Goal: Complete application form: Complete application form

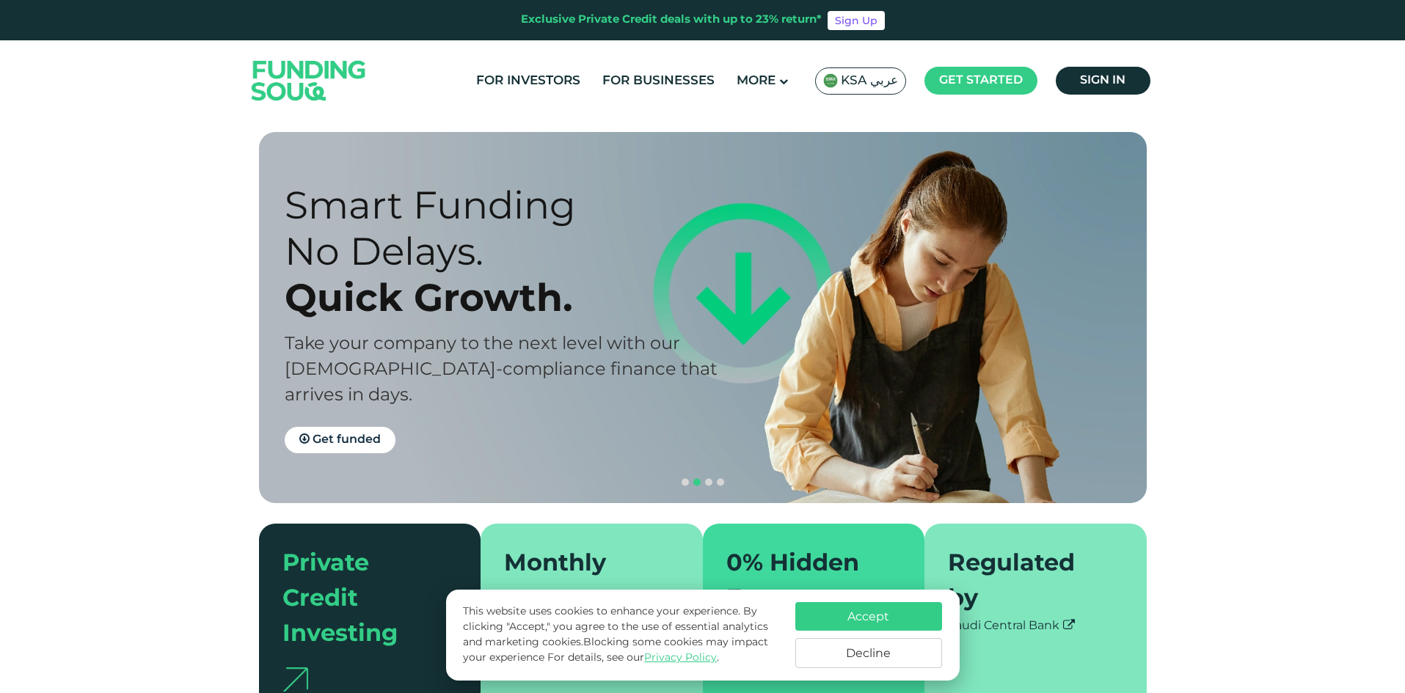
click at [853, 663] on button "Decline" at bounding box center [868, 653] width 147 height 30
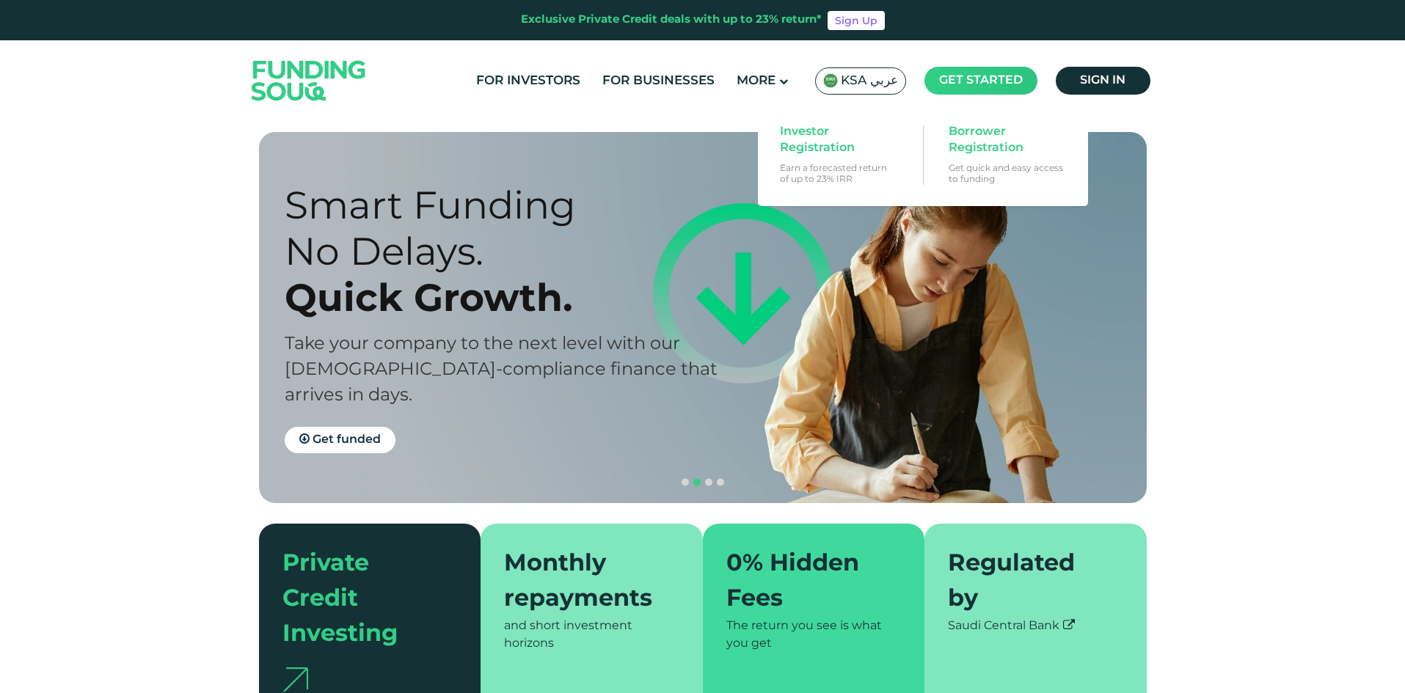
click at [969, 82] on span "Get started" at bounding box center [981, 80] width 84 height 11
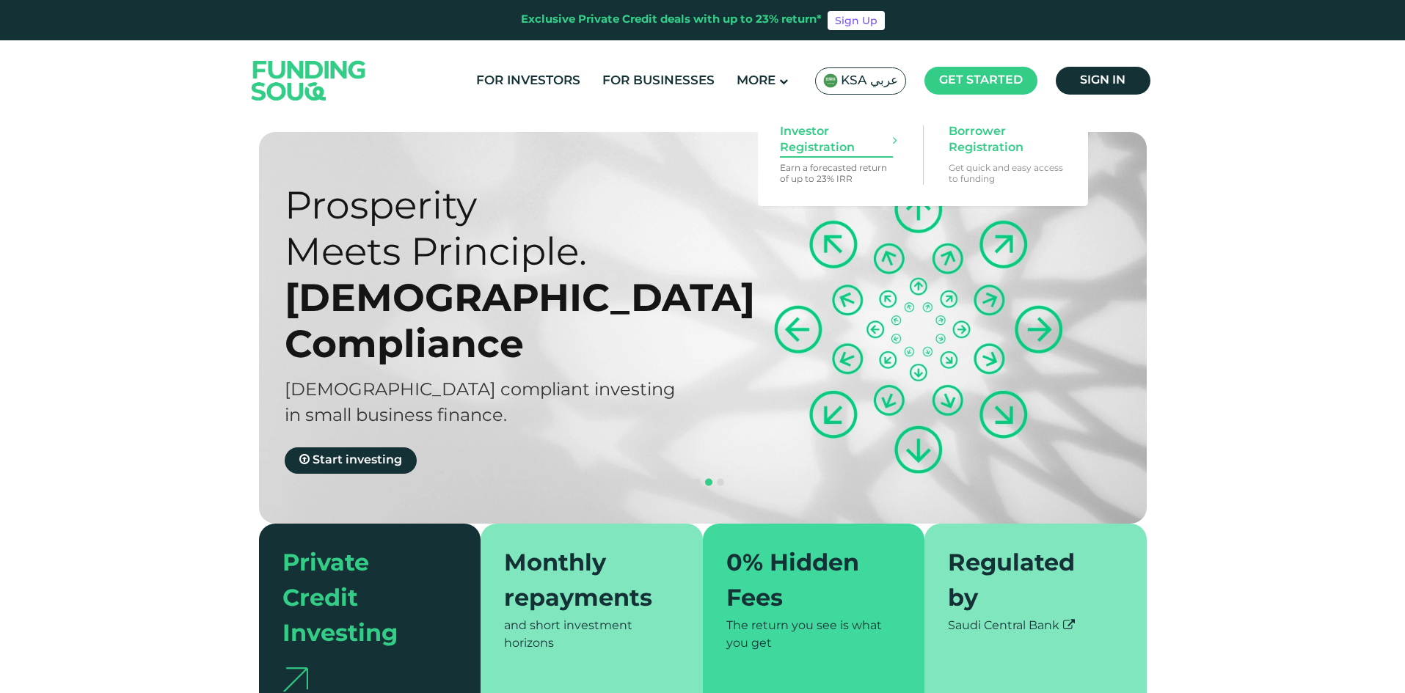
click at [830, 140] on span "Investor Registration" at bounding box center [836, 140] width 113 height 32
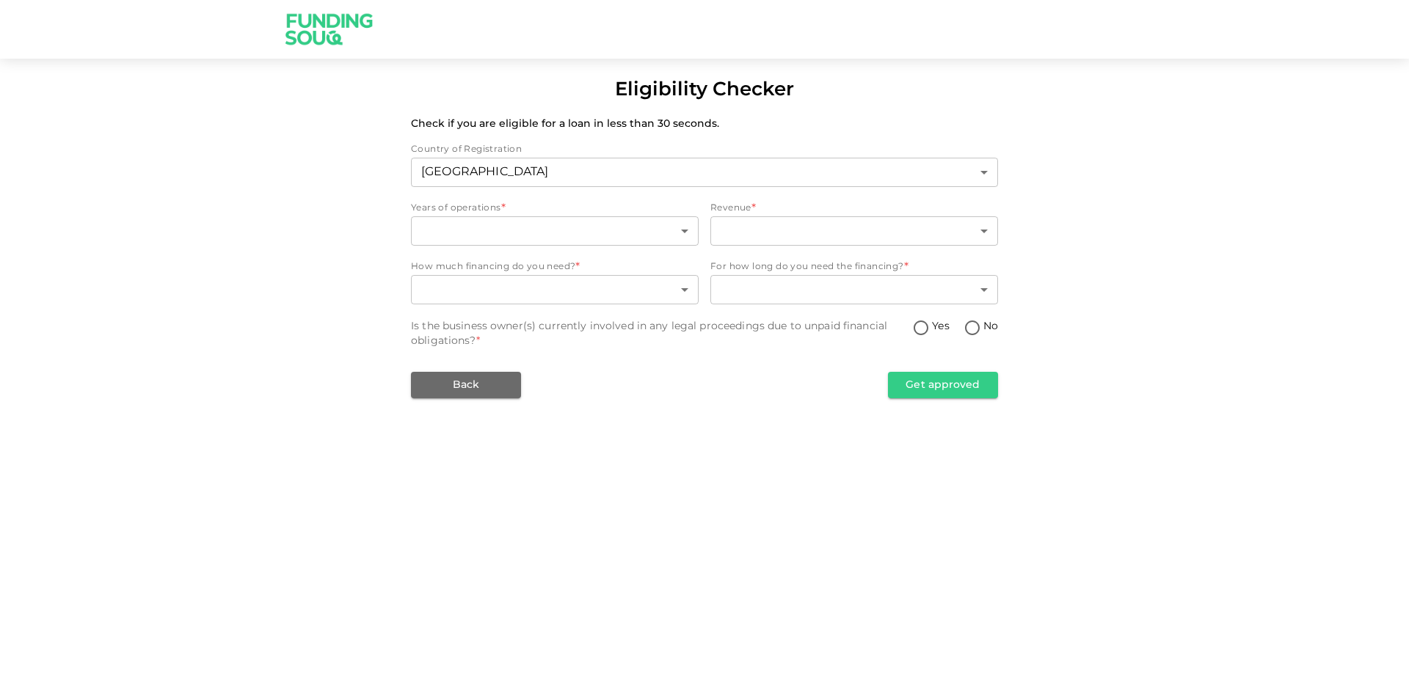
click at [894, 175] on body "Eligibility Checker Check if you are eligible for a loan in less than 30 second…" at bounding box center [704, 346] width 1409 height 693
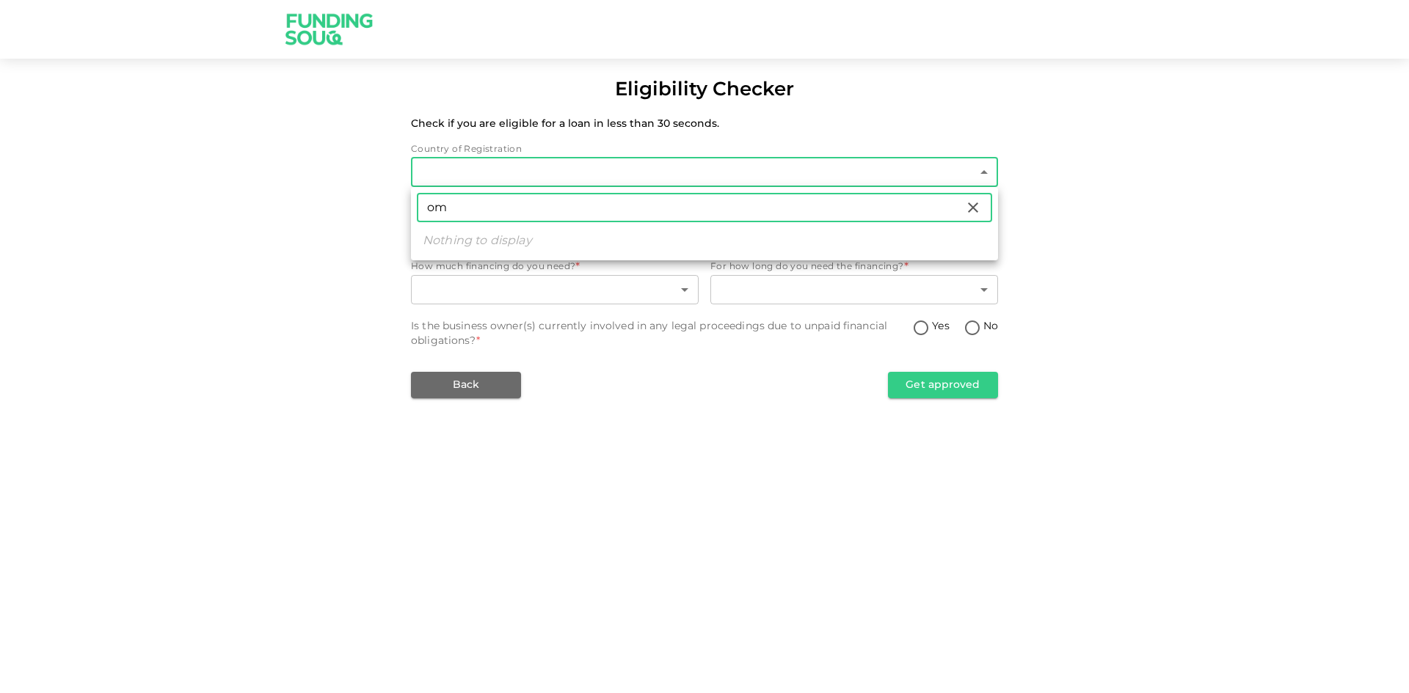
type input "o"
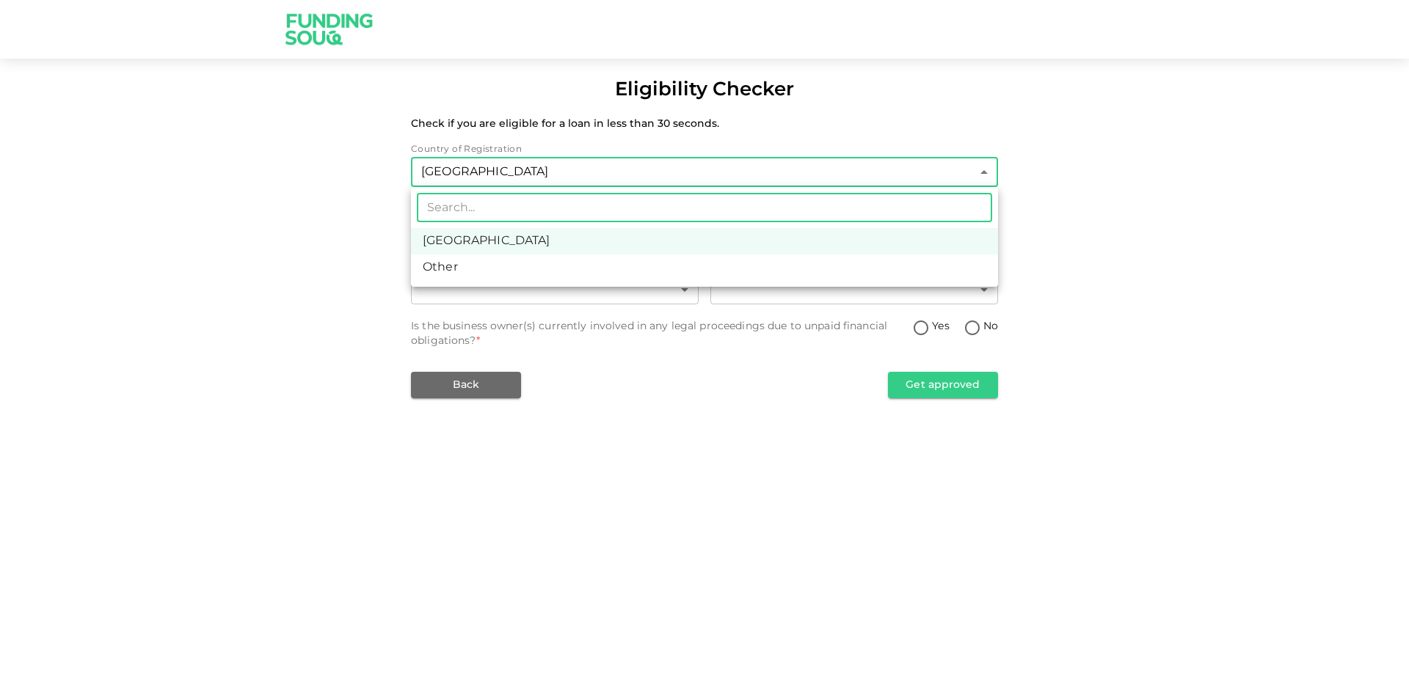
click at [855, 269] on li "Other" at bounding box center [704, 268] width 587 height 26
type input "3"
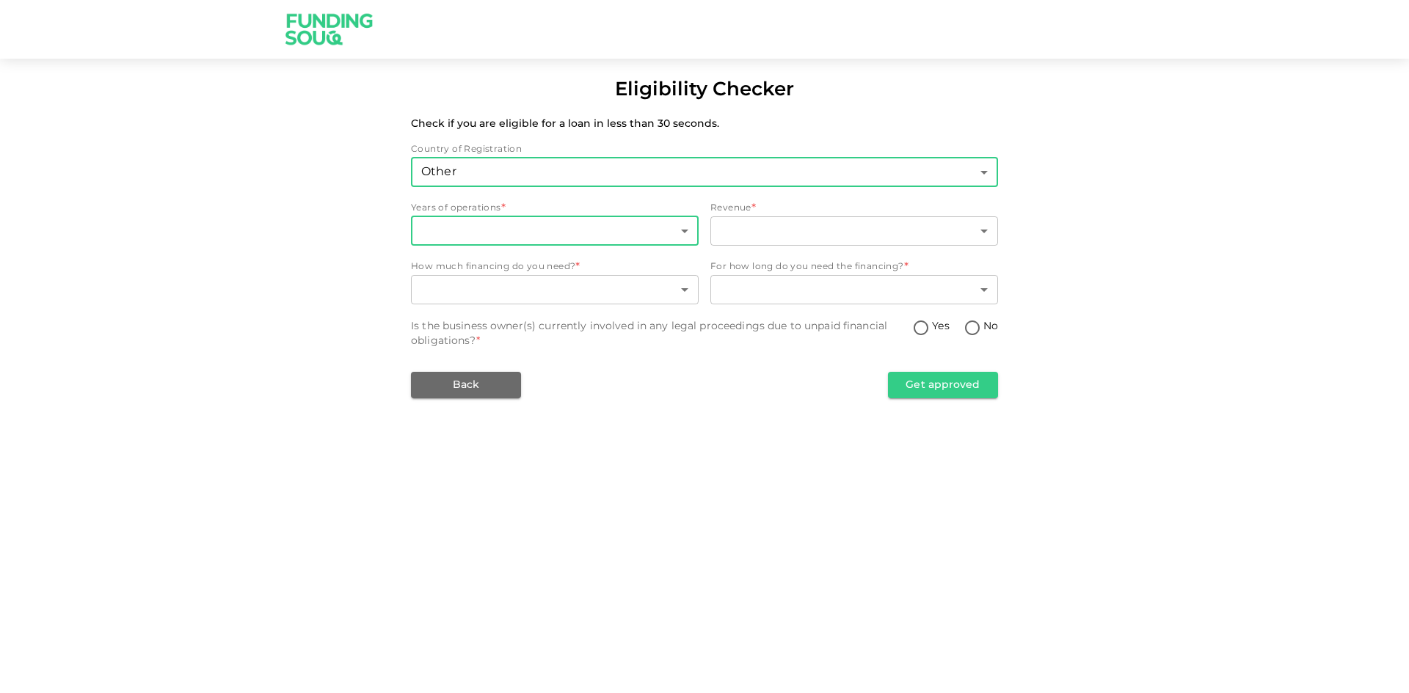
click at [610, 227] on body "Eligibility Checker Check if you are eligible for a loan in less than 30 second…" at bounding box center [704, 346] width 1409 height 693
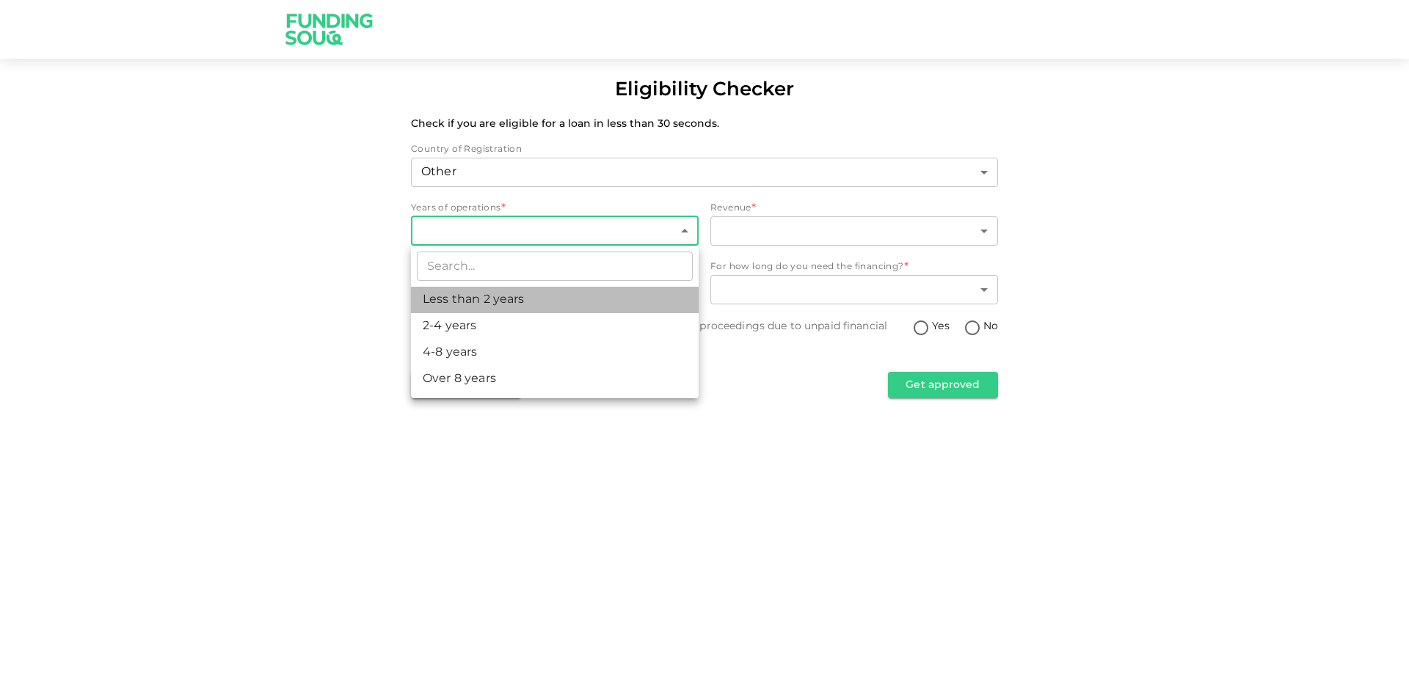
click at [594, 299] on li "Less than 2 years" at bounding box center [555, 300] width 288 height 26
type input "1"
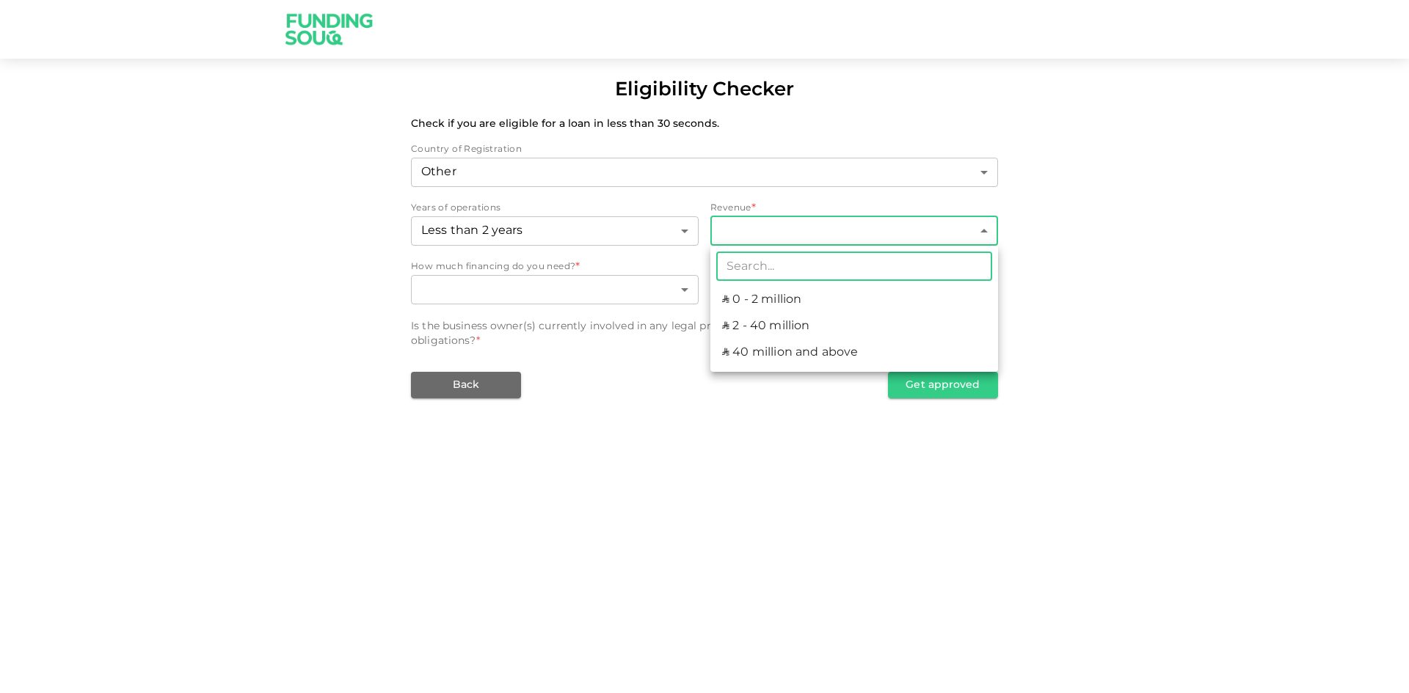
click at [734, 232] on body "Eligibility Checker Check if you are eligible for a loan in less than 30 second…" at bounding box center [704, 346] width 1409 height 693
click at [746, 299] on li "ʢ 0 - 2 million" at bounding box center [854, 300] width 288 height 26
type input "1"
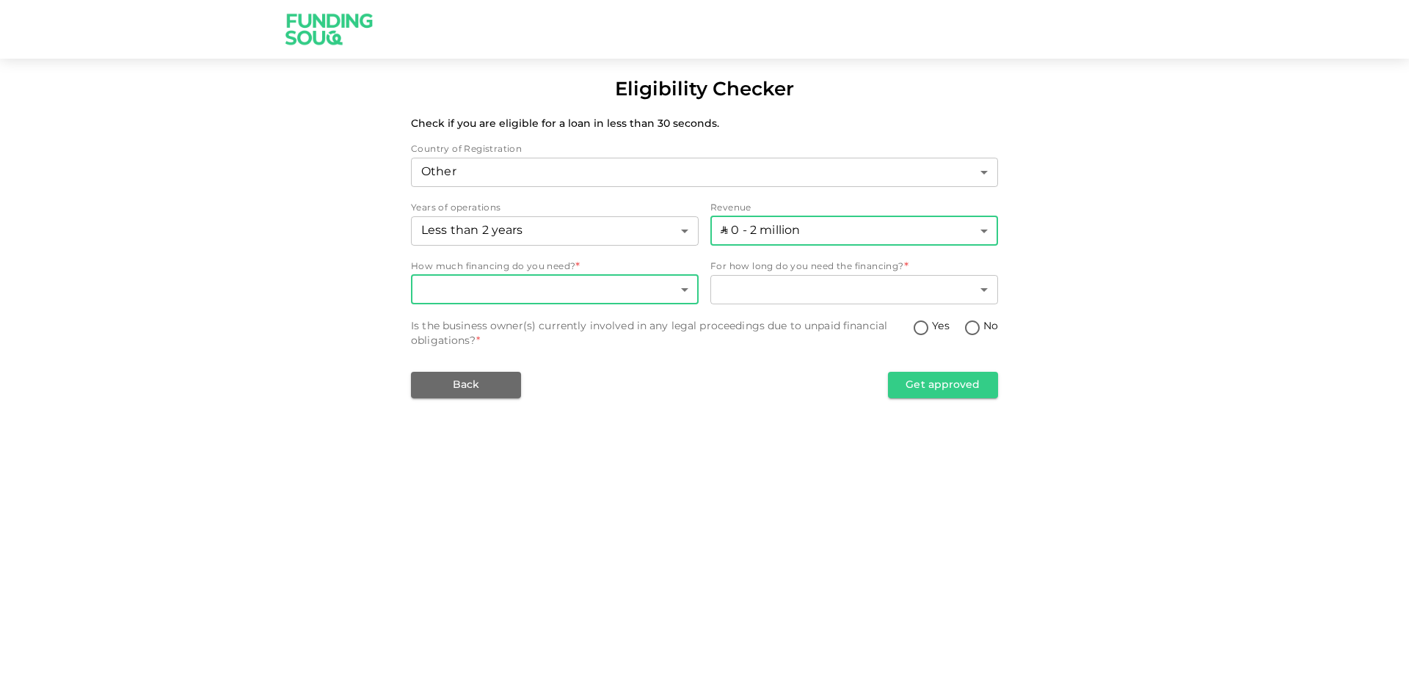
click at [603, 291] on body "Eligibility Checker Check if you are eligible for a loan in less than 30 second…" at bounding box center [704, 346] width 1409 height 693
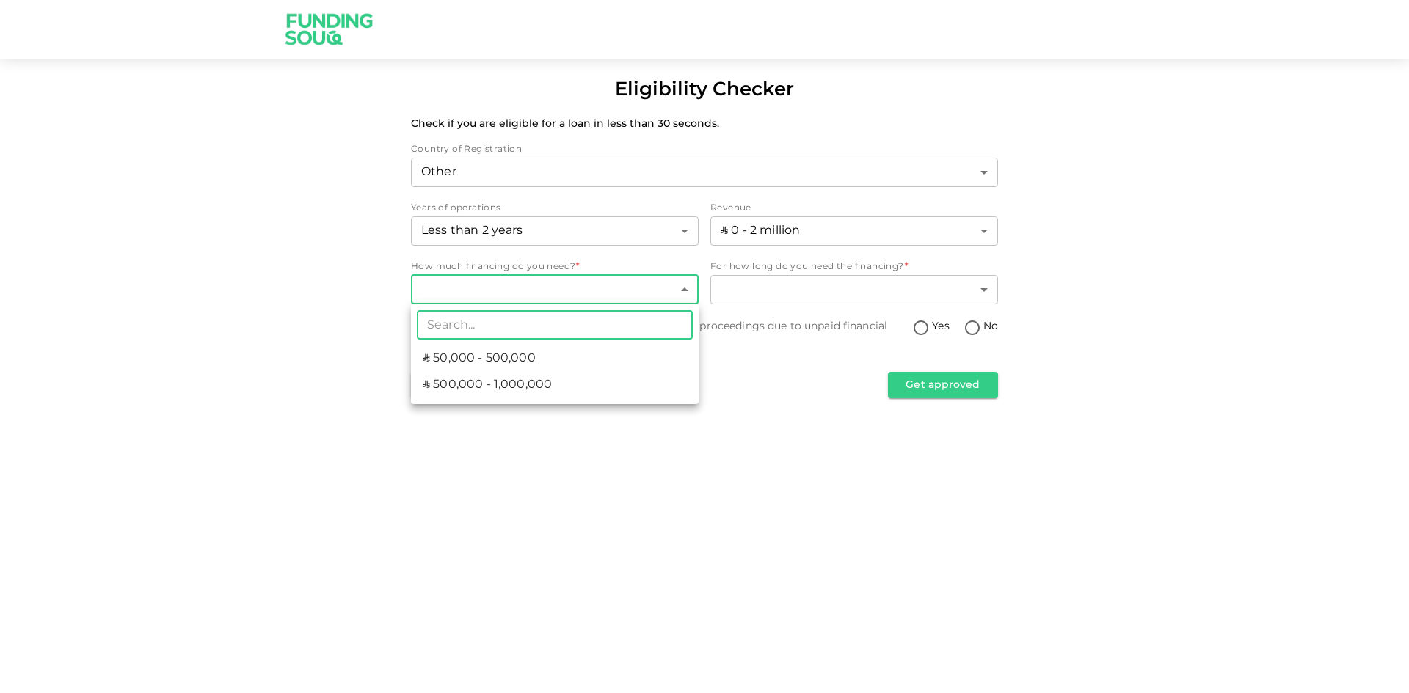
click at [594, 376] on li "ʢ 500,000 - 1,000,000" at bounding box center [555, 385] width 288 height 26
type input "2"
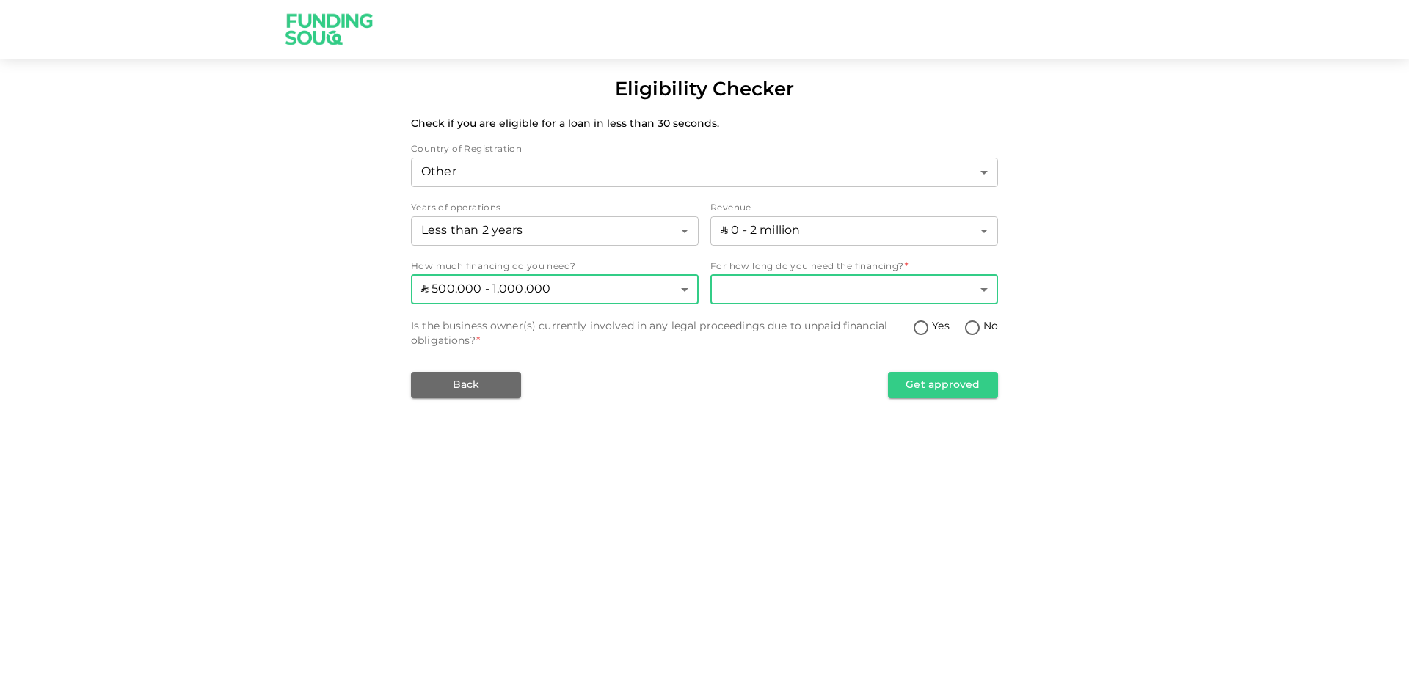
click at [776, 296] on body "Eligibility Checker Check if you are eligible for a loan in less than 30 second…" at bounding box center [704, 346] width 1409 height 693
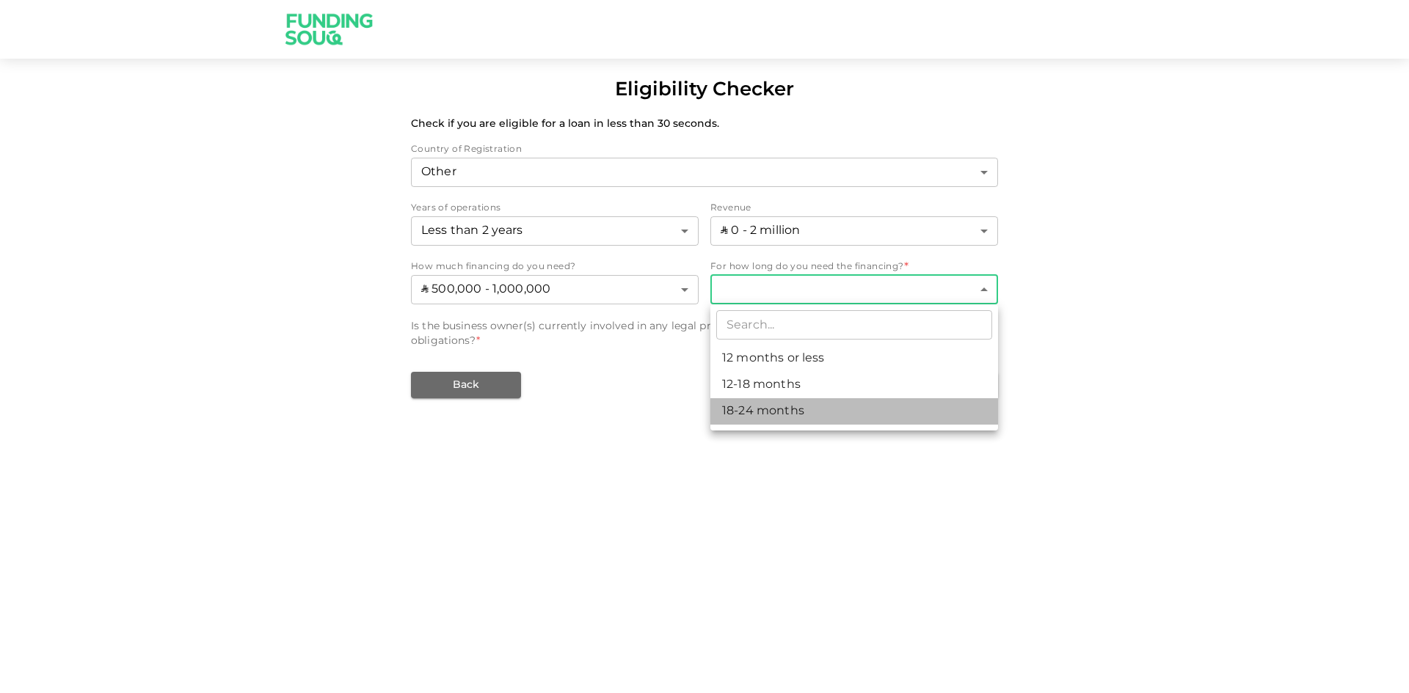
click at [770, 405] on li "18-24 months" at bounding box center [854, 411] width 288 height 26
type input "3"
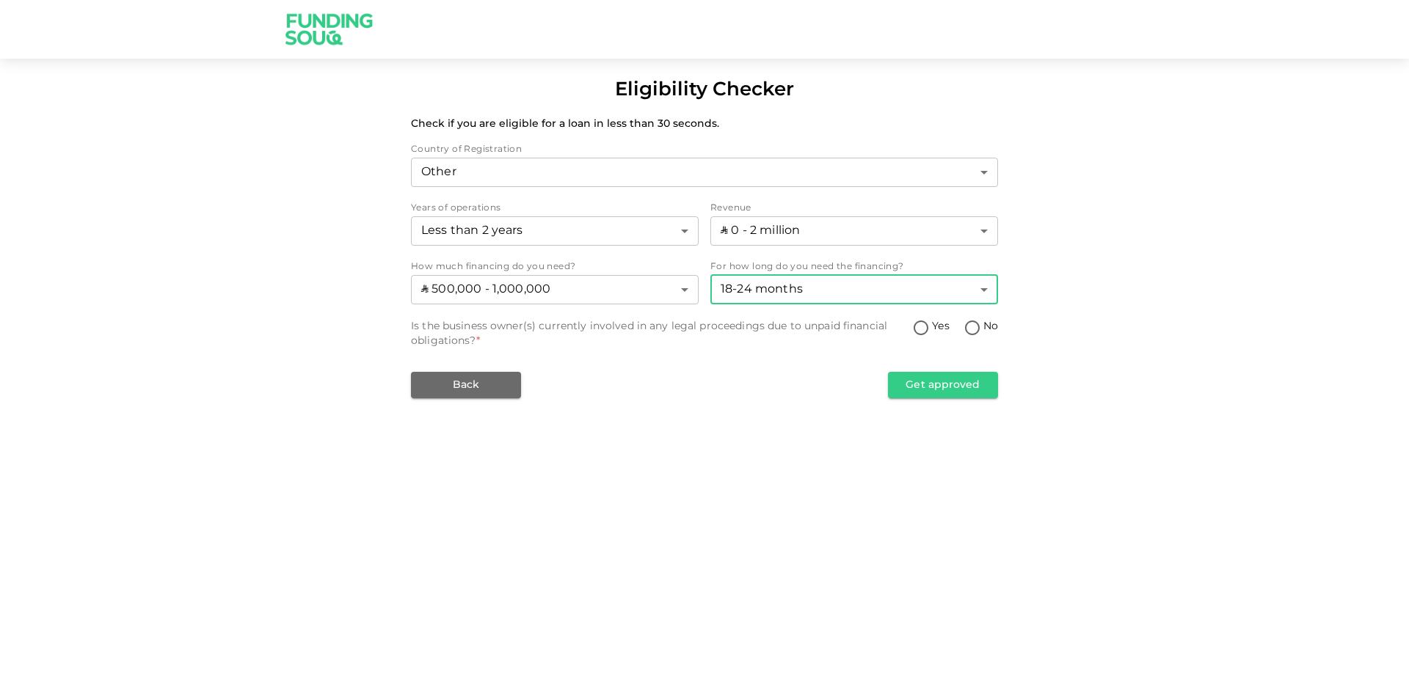
click at [976, 327] on input "No" at bounding box center [972, 329] width 22 height 20
radio input "true"
click at [917, 393] on button "Get approved" at bounding box center [943, 385] width 110 height 26
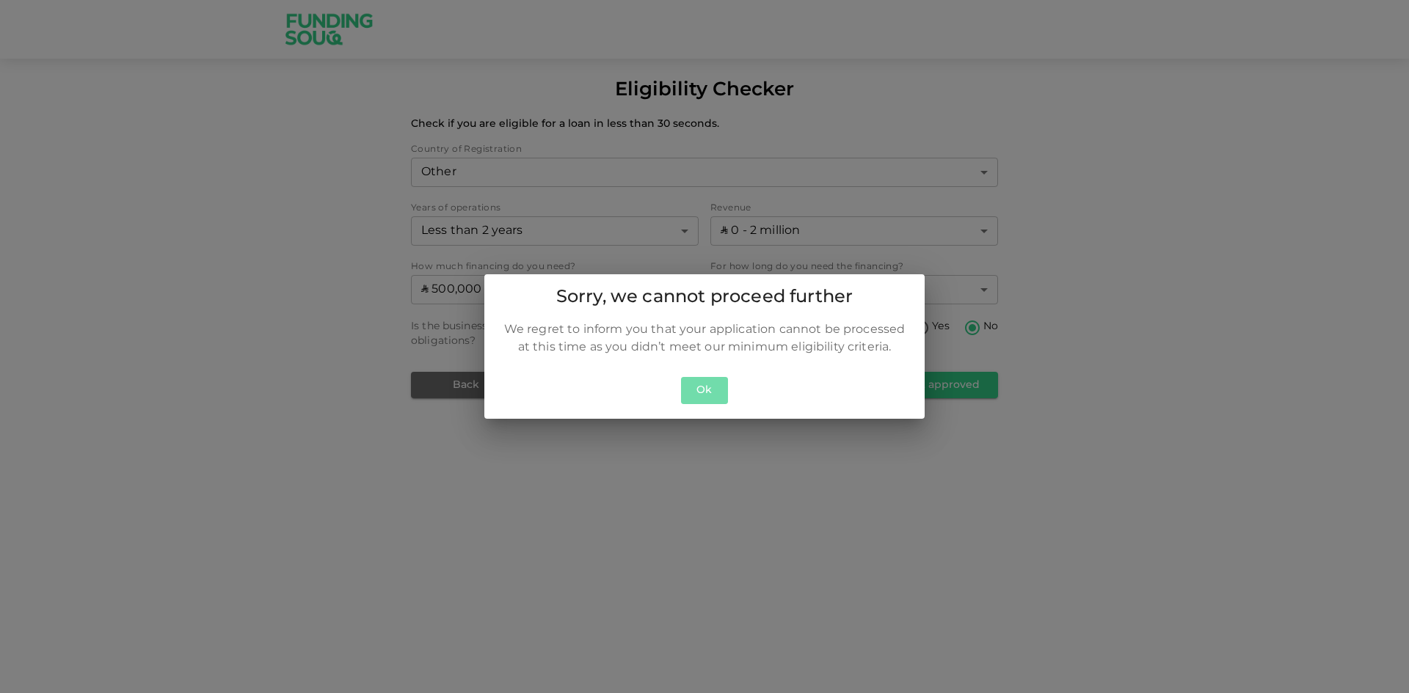
click at [710, 394] on button "Ok" at bounding box center [704, 390] width 47 height 27
